Goal: Find specific fact: Find specific fact

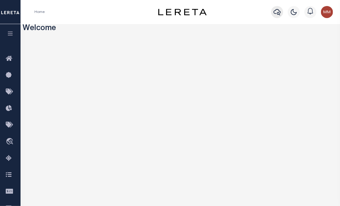
click at [277, 12] on icon "button" at bounding box center [276, 11] width 7 height 7
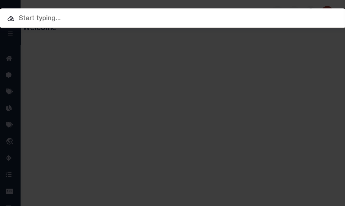
click at [46, 22] on input "text" at bounding box center [172, 19] width 345 height 11
click at [45, 19] on input "text" at bounding box center [172, 19] width 345 height 11
click at [119, 20] on input "text" at bounding box center [172, 19] width 345 height 11
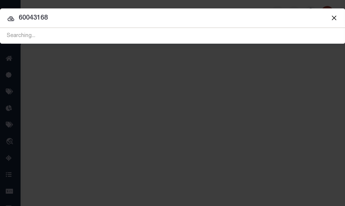
type input "60043168"
